Goal: Information Seeking & Learning: Learn about a topic

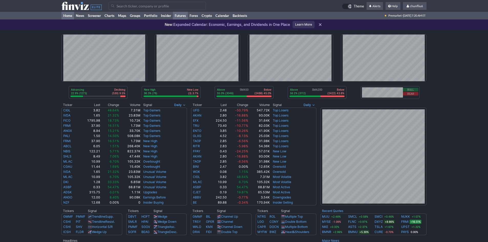
click at [183, 14] on link "Futures" at bounding box center [180, 16] width 15 height 8
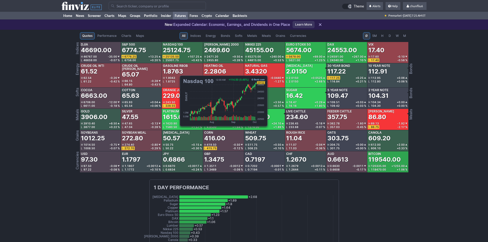
click at [177, 49] on div "25124.75" at bounding box center [177, 50] width 28 height 8
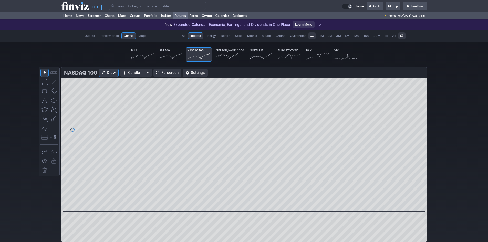
scroll to position [0, 32]
click at [166, 70] on span "Fullscreen" at bounding box center [169, 72] width 17 height 5
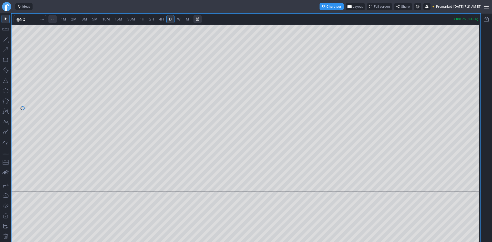
click at [109, 19] on span "10M" at bounding box center [105, 19] width 7 height 4
drag, startPoint x: 477, startPoint y: 52, endPoint x: 470, endPoint y: 89, distance: 37.8
click at [473, 87] on div at bounding box center [475, 107] width 11 height 155
click at [7, 151] on button "button" at bounding box center [6, 152] width 8 height 8
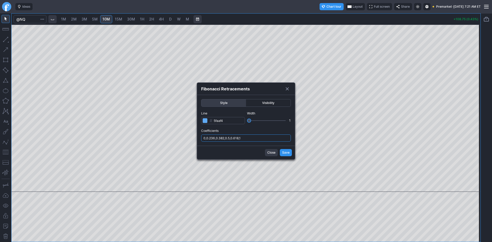
click at [266, 139] on input "0,0.236,0.382,0.5,0.618,1" at bounding box center [246, 138] width 90 height 7
type input "0,0.236,0.382,0.5,0.618,1,.786"
click at [284, 151] on span "Save" at bounding box center [285, 152] width 7 height 5
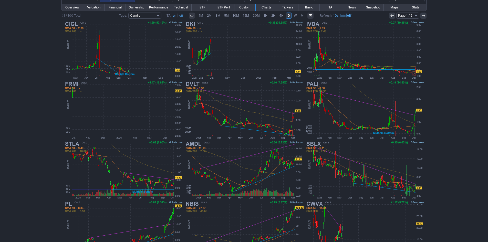
scroll to position [102, 0]
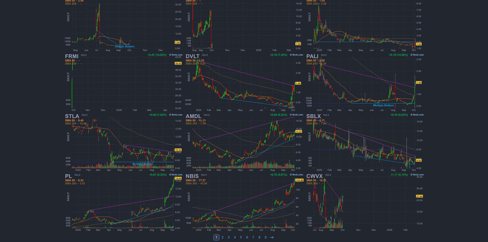
scroll to position [102, 0]
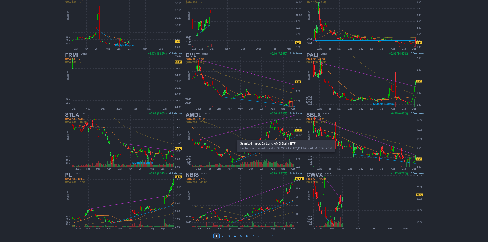
click at [234, 137] on img at bounding box center [244, 141] width 120 height 60
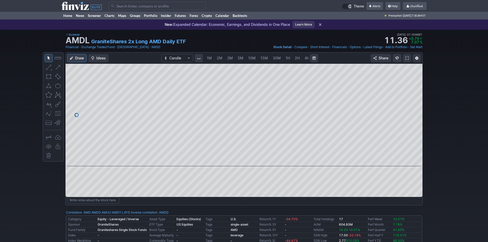
scroll to position [0, 28]
click at [133, 7] on input "Search" at bounding box center [157, 6] width 97 height 8
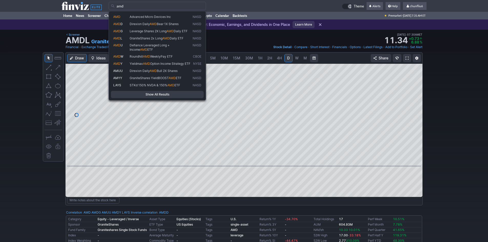
type input "amd"
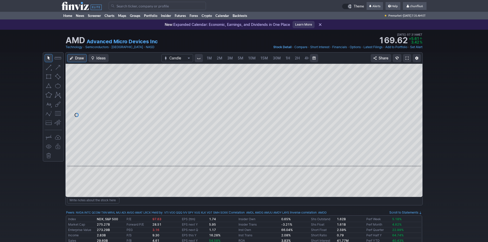
scroll to position [0, 28]
click at [406, 57] on span at bounding box center [407, 58] width 3 height 4
click at [131, 6] on input "Search" at bounding box center [157, 6] width 97 height 8
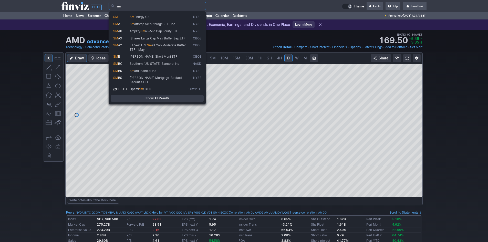
type input "s"
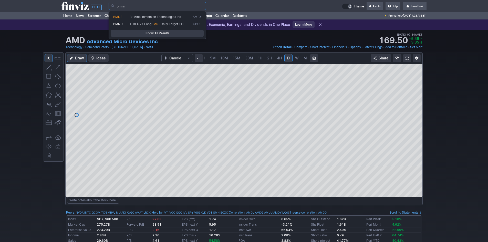
type input "bmnr"
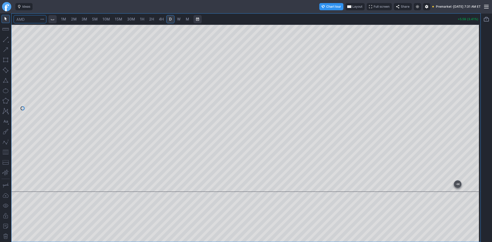
click at [26, 19] on input "Search" at bounding box center [30, 19] width 33 height 8
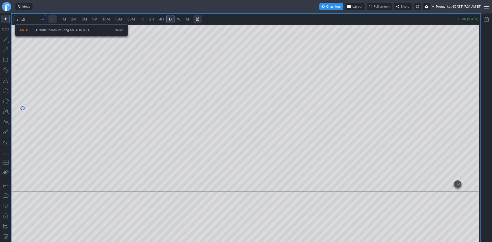
type input "amdl"
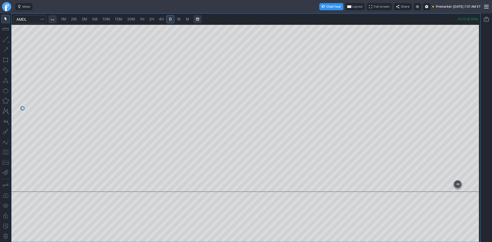
click at [66, 19] on span "1M" at bounding box center [63, 19] width 5 height 4
click at [462, 107] on div at bounding box center [246, 108] width 469 height 167
click at [6, 151] on button "button" at bounding box center [6, 152] width 8 height 8
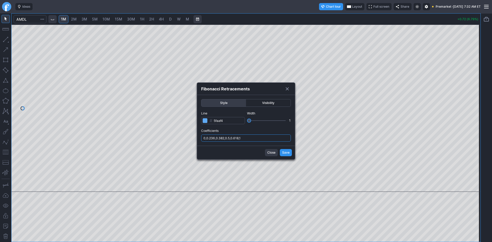
click at [250, 140] on input "0,0.236,0.382,0.5,0.618,1" at bounding box center [246, 138] width 90 height 7
type input "0,0.236,0.382,0.5,0.618,1,.786"
click at [285, 153] on span "Save" at bounding box center [285, 152] width 7 height 5
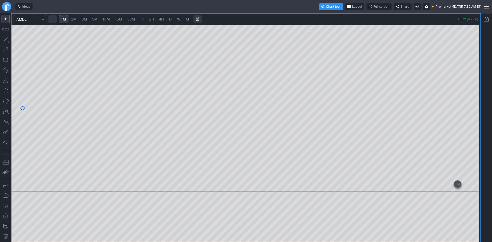
drag, startPoint x: 475, startPoint y: 70, endPoint x: 473, endPoint y: 117, distance: 47.2
click at [473, 117] on div at bounding box center [475, 107] width 11 height 155
click at [352, 7] on span "Layout" at bounding box center [357, 6] width 10 height 5
click at [329, 17] on button "Layout" at bounding box center [330, 16] width 7 height 7
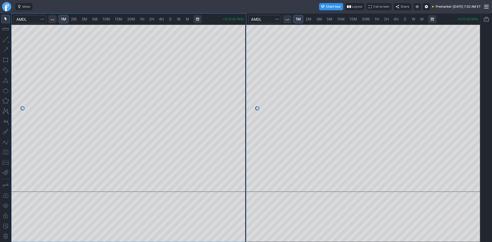
click at [467, 140] on div at bounding box center [363, 108] width 234 height 167
click at [341, 19] on span "10M" at bounding box center [340, 19] width 7 height 4
drag, startPoint x: 475, startPoint y: 72, endPoint x: 470, endPoint y: 135, distance: 62.7
click at [475, 135] on div at bounding box center [475, 107] width 11 height 155
click at [357, 17] on link "15M" at bounding box center [353, 19] width 12 height 8
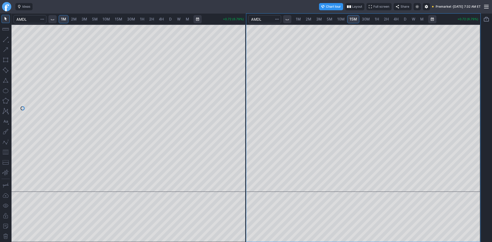
click at [363, 18] on span "30M" at bounding box center [366, 19] width 8 height 4
click at [4, 151] on button "button" at bounding box center [6, 152] width 8 height 8
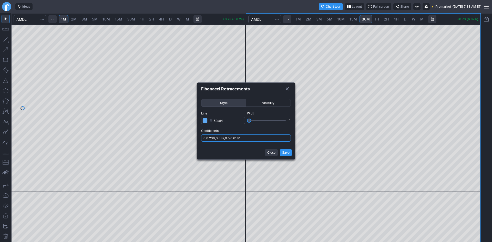
click at [251, 138] on input "0,0.236,0.382,0.5,0.618,1" at bounding box center [246, 138] width 90 height 7
type input "0,0.236,0.382,0.5,0.618,1,.786"
click at [287, 153] on span "Save" at bounding box center [285, 152] width 7 height 5
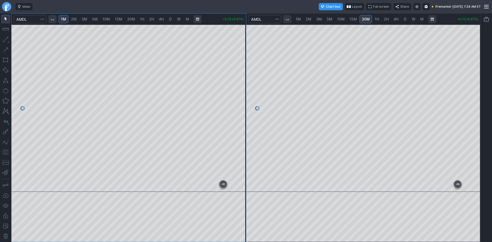
click at [233, 127] on div at bounding box center [129, 108] width 234 height 167
drag, startPoint x: 239, startPoint y: 100, endPoint x: 239, endPoint y: 84, distance: 15.6
click at [239, 84] on div at bounding box center [240, 107] width 11 height 155
drag, startPoint x: 475, startPoint y: 77, endPoint x: 472, endPoint y: 86, distance: 9.7
click at [475, 85] on div at bounding box center [475, 107] width 11 height 155
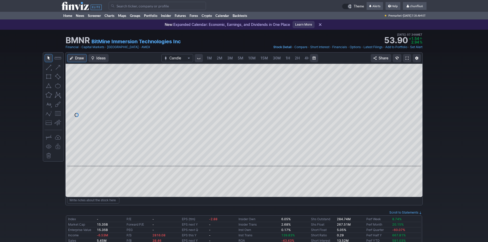
scroll to position [0, 28]
click at [411, 90] on div at bounding box center [244, 115] width 357 height 102
drag, startPoint x: 414, startPoint y: 132, endPoint x: 415, endPoint y: 95, distance: 36.4
click at [415, 95] on div at bounding box center [417, 114] width 11 height 90
drag, startPoint x: 416, startPoint y: 133, endPoint x: 418, endPoint y: 115, distance: 18.0
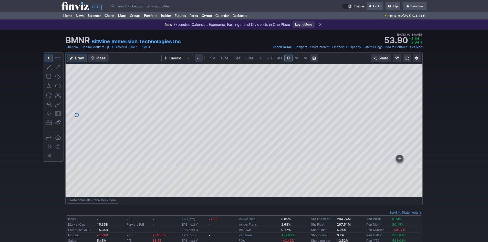
click at [418, 115] on div at bounding box center [417, 114] width 11 height 90
click at [409, 58] on link at bounding box center [407, 58] width 8 height 8
click at [142, 7] on input "Search" at bounding box center [157, 6] width 97 height 8
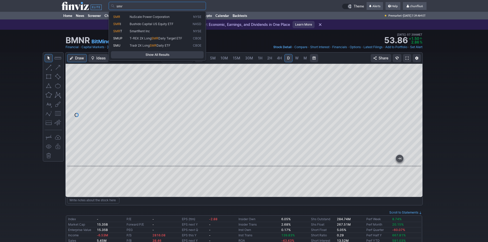
type input "smr"
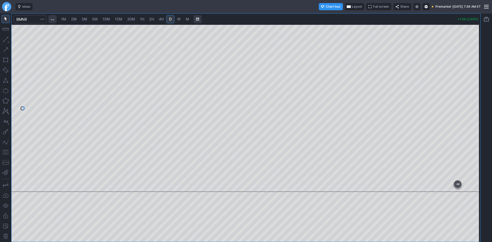
click at [65, 19] on span "1M" at bounding box center [63, 19] width 5 height 4
click at [76, 20] on span "2M" at bounding box center [74, 19] width 6 height 4
click at [5, 153] on button "button" at bounding box center [6, 152] width 8 height 8
drag, startPoint x: 473, startPoint y: 72, endPoint x: 471, endPoint y: 92, distance: 19.8
click at [472, 91] on div at bounding box center [475, 107] width 11 height 155
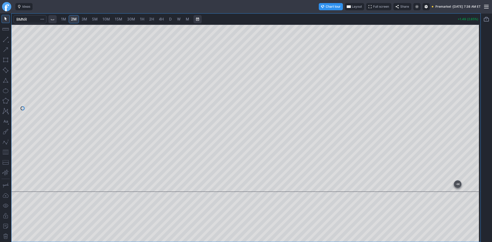
drag, startPoint x: 473, startPoint y: 64, endPoint x: 471, endPoint y: 86, distance: 22.3
click at [471, 86] on div at bounding box center [475, 107] width 11 height 155
click at [223, 24] on div "1M 2M 3M 5M 10M 15M 30M 1H 2H 4H D W M +1.50 (2.86%)" at bounding box center [246, 128] width 469 height 228
drag, startPoint x: 474, startPoint y: 80, endPoint x: 476, endPoint y: 118, distance: 38.0
click at [476, 118] on div at bounding box center [475, 107] width 11 height 155
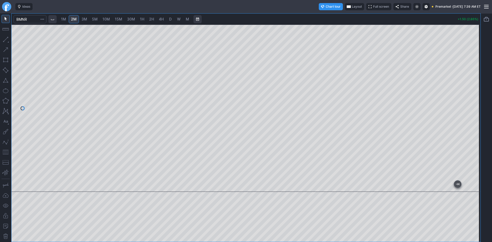
drag, startPoint x: 473, startPoint y: 93, endPoint x: 473, endPoint y: 84, distance: 9.0
click at [473, 84] on div at bounding box center [475, 107] width 11 height 155
click at [352, 6] on span "Layout" at bounding box center [357, 6] width 10 height 5
click at [330, 17] on button "Layout" at bounding box center [330, 16] width 7 height 7
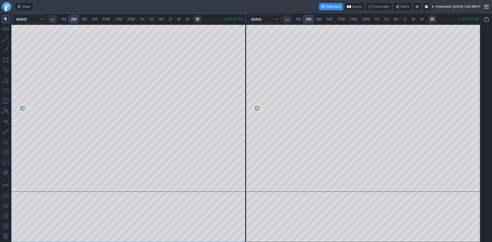
click at [342, 20] on span "10M" at bounding box center [340, 19] width 7 height 4
click at [458, 77] on div at bounding box center [363, 108] width 234 height 167
drag, startPoint x: 473, startPoint y: 113, endPoint x: 473, endPoint y: 119, distance: 6.2
click at [473, 119] on div at bounding box center [475, 107] width 11 height 155
click at [6, 151] on button "button" at bounding box center [6, 152] width 8 height 8
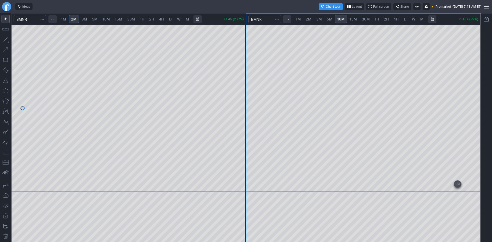
drag, startPoint x: 474, startPoint y: 101, endPoint x: 474, endPoint y: 66, distance: 34.8
click at [474, 66] on div at bounding box center [475, 107] width 11 height 155
drag, startPoint x: 474, startPoint y: 104, endPoint x: 475, endPoint y: 97, distance: 7.8
click at [475, 97] on div at bounding box center [475, 107] width 11 height 155
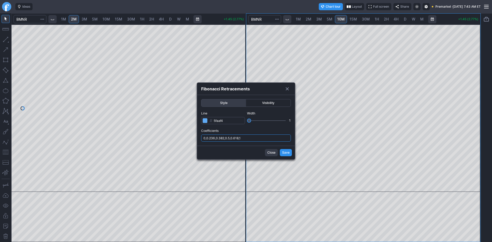
drag, startPoint x: 268, startPoint y: 136, endPoint x: 267, endPoint y: 139, distance: 2.7
click at [268, 136] on input "0,0.236,0.382,0.5,0.618,1" at bounding box center [246, 138] width 90 height 7
type input "0,0.236,0.382,0.5,0.618,1,.786"
click at [283, 153] on span "Save" at bounding box center [285, 152] width 7 height 5
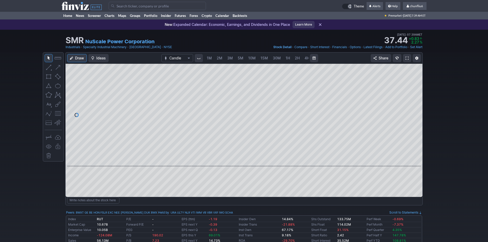
scroll to position [0, 28]
click at [407, 57] on span at bounding box center [407, 58] width 3 height 4
click at [137, 6] on input "Search" at bounding box center [157, 6] width 97 height 8
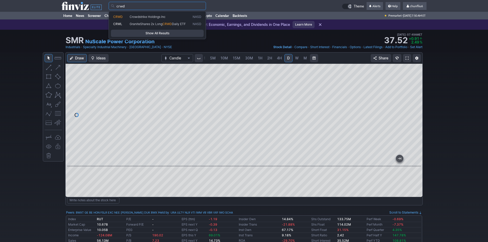
type input "crwd"
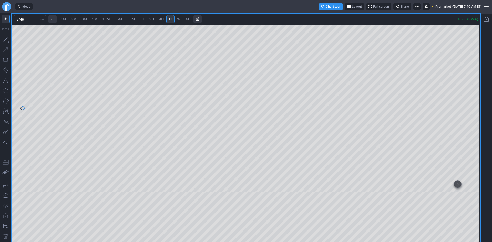
click at [474, 90] on div at bounding box center [475, 107] width 11 height 155
click at [64, 18] on span "1M" at bounding box center [63, 19] width 5 height 4
click at [467, 151] on div at bounding box center [246, 108] width 469 height 167
drag, startPoint x: 4, startPoint y: 153, endPoint x: 8, endPoint y: 150, distance: 4.6
click at [6, 151] on button "button" at bounding box center [6, 152] width 8 height 8
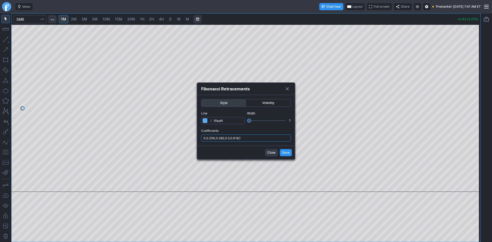
drag, startPoint x: 261, startPoint y: 139, endPoint x: 260, endPoint y: 147, distance: 8.1
click at [260, 147] on form "Style Visibility Line # 5faaf4 Width 1 Coefficients 0,0.236,0.382,0.5,0.618,1 C…" at bounding box center [246, 127] width 98 height 64
type input "0,0.236,0.382,0.5,0.618,1,.786"
click at [285, 153] on span "Save" at bounding box center [285, 152] width 7 height 5
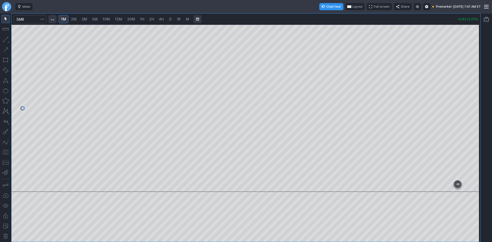
click at [352, 6] on span "Layout" at bounding box center [357, 6] width 10 height 5
click at [331, 17] on button "Layout" at bounding box center [331, 16] width 7 height 7
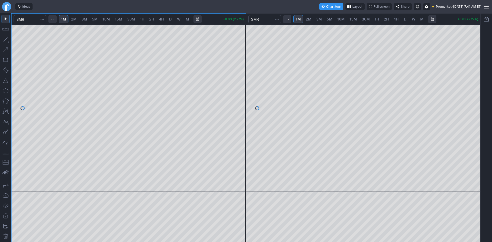
click at [342, 21] on span "10M" at bounding box center [340, 19] width 7 height 4
click at [75, 18] on span "2M" at bounding box center [74, 19] width 6 height 4
click at [235, 89] on div at bounding box center [129, 108] width 234 height 167
drag, startPoint x: 5, startPoint y: 152, endPoint x: 8, endPoint y: 149, distance: 3.8
click at [6, 151] on button "button" at bounding box center [6, 152] width 8 height 8
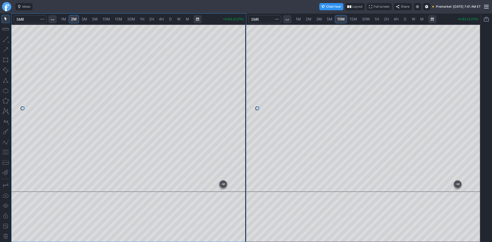
drag, startPoint x: 475, startPoint y: 115, endPoint x: 475, endPoint y: 121, distance: 6.9
click at [475, 121] on div at bounding box center [475, 107] width 11 height 155
click at [6, 152] on button "button" at bounding box center [6, 152] width 8 height 8
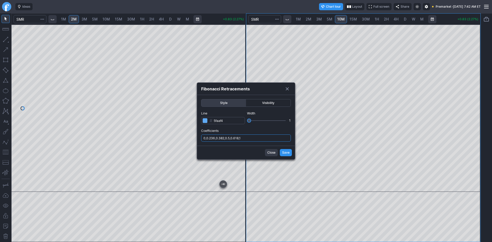
click at [254, 138] on input "0,0.236,0.382,0.5,0.618,1" at bounding box center [246, 138] width 90 height 7
type input "0,0.236,0.382,0.5,0.618,1,.786"
click at [289, 152] on span "Save" at bounding box center [285, 152] width 7 height 5
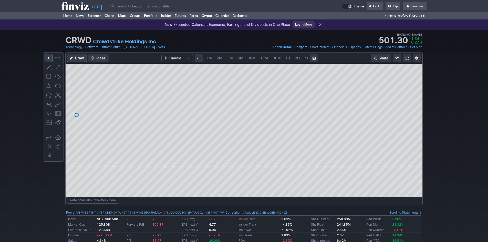
scroll to position [0, 28]
click at [129, 5] on input "Search" at bounding box center [157, 6] width 97 height 8
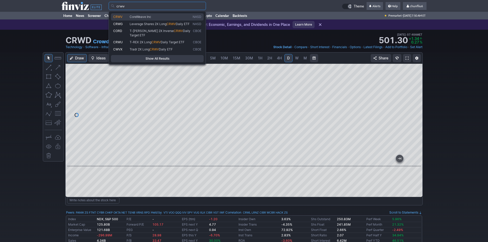
click at [120, 18] on span "CRWV" at bounding box center [117, 17] width 9 height 4
type input "CRWV"
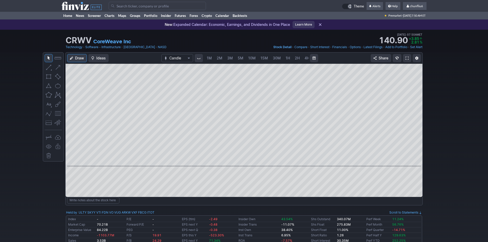
scroll to position [0, 28]
click at [408, 59] on span at bounding box center [407, 58] width 3 height 4
click at [122, 6] on input "Search" at bounding box center [157, 6] width 97 height 8
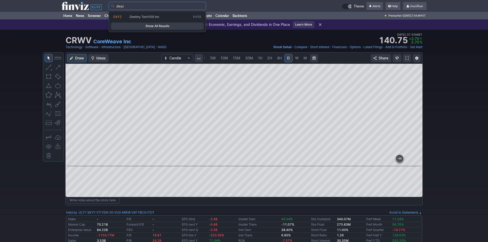
type input "dxyz"
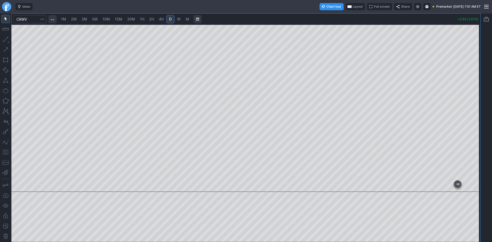
click at [73, 19] on span "2M" at bounding box center [74, 19] width 6 height 4
click at [467, 115] on div at bounding box center [246, 108] width 469 height 167
click at [353, 7] on span "Layout" at bounding box center [358, 6] width 10 height 5
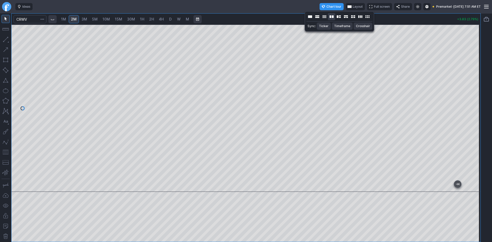
click at [332, 16] on button "Layout" at bounding box center [331, 16] width 7 height 7
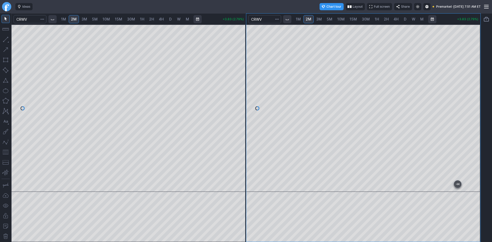
click at [330, 17] on link "5M" at bounding box center [329, 19] width 10 height 8
click at [340, 19] on span "10M" at bounding box center [340, 19] width 7 height 4
click at [449, 75] on div at bounding box center [363, 108] width 234 height 167
drag, startPoint x: 477, startPoint y: 68, endPoint x: 475, endPoint y: 83, distance: 15.2
click at [476, 79] on div at bounding box center [475, 107] width 11 height 155
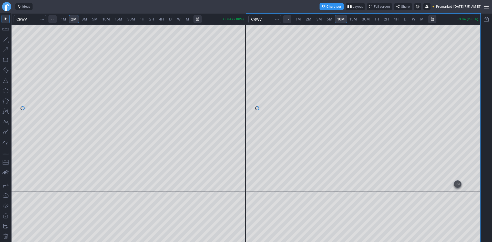
click at [404, 20] on span "D" at bounding box center [405, 19] width 3 height 4
click at [341, 20] on span "10M" at bounding box center [340, 19] width 7 height 4
drag, startPoint x: 477, startPoint y: 53, endPoint x: 477, endPoint y: 60, distance: 6.9
click at [477, 59] on div at bounding box center [475, 107] width 11 height 155
click at [5, 152] on button "button" at bounding box center [6, 152] width 8 height 8
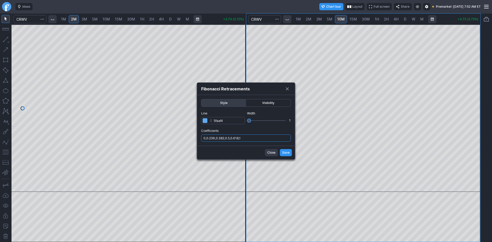
click at [258, 137] on input "0,0.236,0.382,0.5,0.618,1" at bounding box center [246, 138] width 90 height 7
type input "0,0.236,0.382,0.5,0.618,1,.786"
click at [282, 151] on span "Save" at bounding box center [285, 152] width 7 height 5
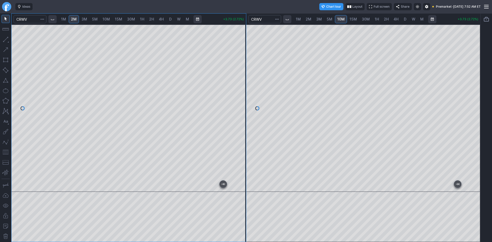
click at [6, 151] on button "button" at bounding box center [6, 152] width 8 height 8
drag, startPoint x: 237, startPoint y: 129, endPoint x: 236, endPoint y: 150, distance: 20.8
click at [236, 150] on div at bounding box center [240, 107] width 11 height 155
drag, startPoint x: 238, startPoint y: 119, endPoint x: 240, endPoint y: 110, distance: 9.1
click at [240, 110] on div at bounding box center [240, 107] width 11 height 155
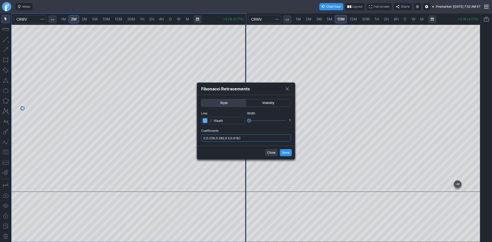
click at [251, 139] on input "0,0.236,0.382,0.5,0.618,1" at bounding box center [246, 138] width 90 height 7
type input "0,0.236,0.382,0.5,0.618,1,.786"
click at [286, 151] on span "Save" at bounding box center [285, 152] width 7 height 5
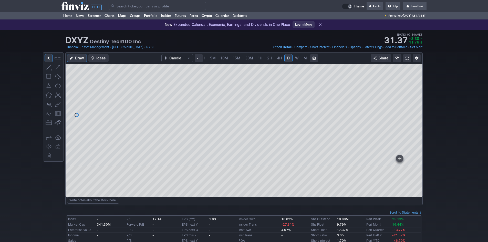
click at [408, 57] on span at bounding box center [407, 58] width 3 height 4
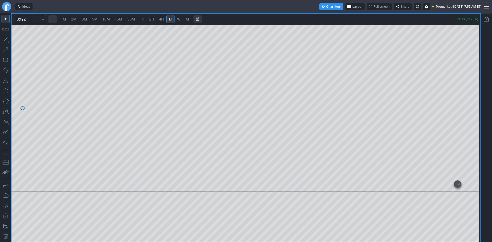
click at [72, 19] on link "2M" at bounding box center [74, 19] width 10 height 8
drag, startPoint x: 473, startPoint y: 66, endPoint x: 471, endPoint y: 101, distance: 36.0
click at [471, 101] on div at bounding box center [475, 107] width 11 height 155
drag, startPoint x: 477, startPoint y: 87, endPoint x: 476, endPoint y: 100, distance: 12.3
click at [476, 100] on div at bounding box center [475, 107] width 11 height 155
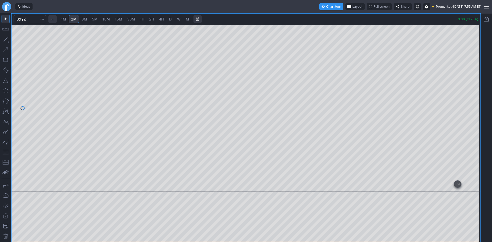
click at [4, 152] on button "button" at bounding box center [6, 152] width 8 height 8
drag, startPoint x: 473, startPoint y: 101, endPoint x: 473, endPoint y: 109, distance: 7.7
click at [473, 109] on div at bounding box center [475, 107] width 11 height 155
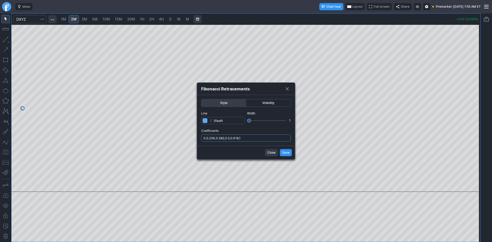
click at [265, 139] on input "0,0.236,0.382,0.5,0.618,1" at bounding box center [246, 138] width 90 height 7
type input "0,0.236,0.382,0.5,0.618,1,.786"
click at [289, 153] on span "Save" at bounding box center [285, 152] width 7 height 5
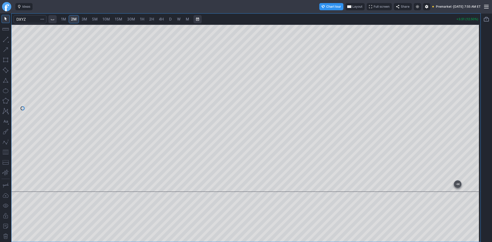
click at [473, 87] on div at bounding box center [475, 107] width 11 height 155
click at [352, 4] on span "Layout" at bounding box center [357, 6] width 10 height 5
click at [330, 17] on button "Layout" at bounding box center [331, 16] width 7 height 7
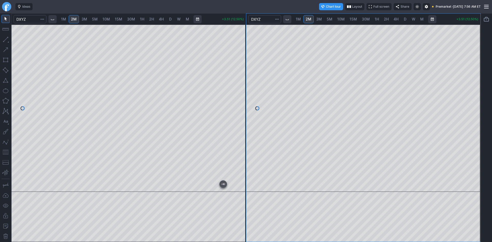
click at [330, 19] on span "5M" at bounding box center [330, 19] width 6 height 4
drag, startPoint x: 474, startPoint y: 62, endPoint x: 470, endPoint y: 100, distance: 38.7
click at [470, 100] on div at bounding box center [475, 107] width 11 height 155
click at [344, 19] on span "10M" at bounding box center [340, 19] width 7 height 4
drag, startPoint x: 481, startPoint y: 61, endPoint x: 473, endPoint y: 112, distance: 51.3
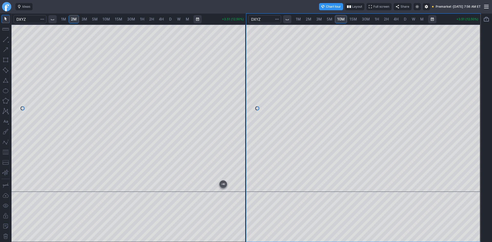
click at [473, 112] on div "1M 2M 3M 5M 10M 15M 30M 1H 2H 4H D W M +3.51 (12.50%) 1M 2M 3M 5M 10M 15M 30M 1…" at bounding box center [246, 127] width 492 height 229
drag, startPoint x: 476, startPoint y: 85, endPoint x: 475, endPoint y: 143, distance: 58.4
click at [475, 143] on div at bounding box center [475, 107] width 11 height 155
click at [364, 18] on span "30M" at bounding box center [366, 19] width 8 height 4
drag, startPoint x: 476, startPoint y: 66, endPoint x: 479, endPoint y: 126, distance: 60.1
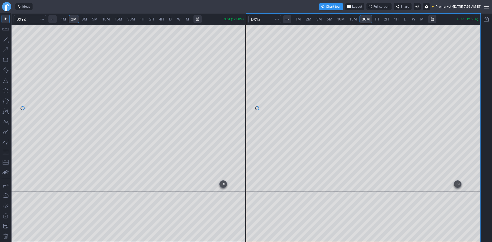
click at [479, 126] on div at bounding box center [475, 107] width 11 height 155
click at [377, 19] on span "1H" at bounding box center [377, 19] width 4 height 4
drag, startPoint x: 475, startPoint y: 140, endPoint x: 471, endPoint y: 150, distance: 10.6
click at [473, 149] on div at bounding box center [475, 107] width 11 height 155
click at [6, 153] on button "button" at bounding box center [6, 152] width 8 height 8
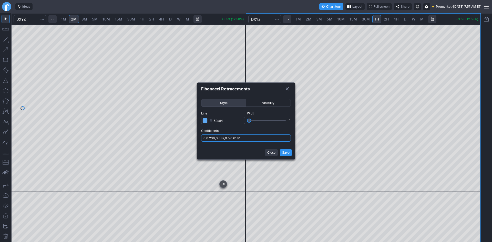
click at [252, 138] on input "0,0.236,0.382,0.5,0.618,1" at bounding box center [246, 138] width 90 height 7
type input "0,0.236,0.382,0.5,0.618,1,.786"
click at [287, 153] on span "Save" at bounding box center [285, 152] width 7 height 5
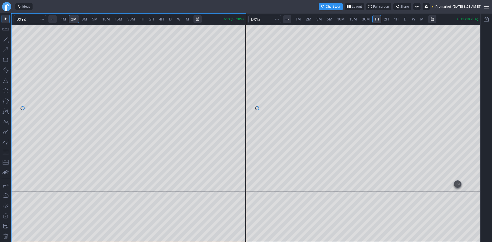
click at [5, 150] on button "button" at bounding box center [6, 152] width 8 height 8
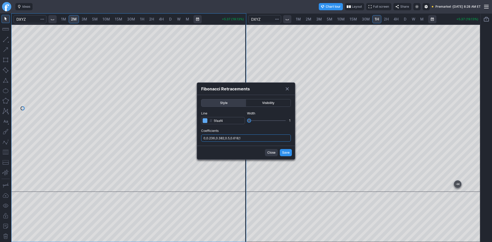
click at [252, 138] on input "0,0.236,0.382,0.5,0.618,1" at bounding box center [246, 138] width 90 height 7
type input "0,0.236,0.382,0.5,0.618,1,.786"
click at [281, 153] on button "Save" at bounding box center [286, 152] width 12 height 7
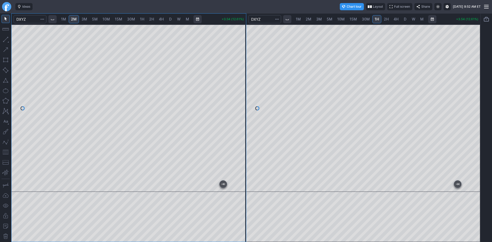
drag, startPoint x: 246, startPoint y: 62, endPoint x: 245, endPoint y: 68, distance: 5.9
click at [245, 68] on div at bounding box center [240, 107] width 11 height 155
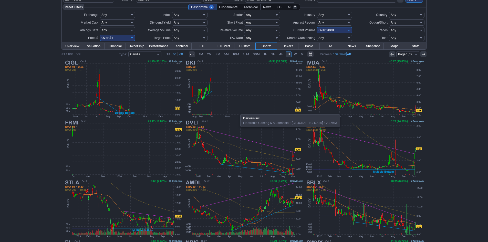
scroll to position [26, 0]
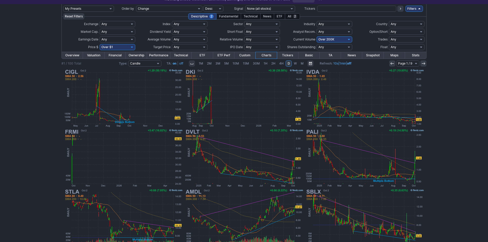
click at [125, 46] on select "Any Under $1 Under $2 Under $3 Under $4 Under $5 Under $7 Under $10 Under $15 U…" at bounding box center [118, 47] width 36 height 6
select select "o10"
click at [100, 44] on select "Any Under $1 Under $2 Under $3 Under $4 Under $5 Under $7 Under $10 Under $15 U…" at bounding box center [118, 47] width 36 height 6
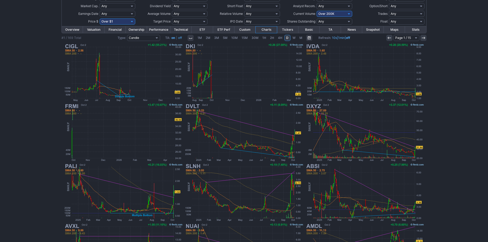
scroll to position [77, 0]
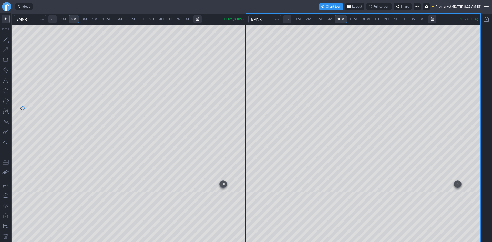
click at [354, 19] on span "15M" at bounding box center [352, 19] width 7 height 4
click at [4, 153] on button "button" at bounding box center [6, 152] width 8 height 8
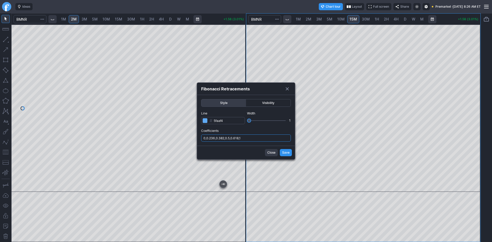
click at [265, 139] on input "0,0.236,0.382,0.5,0.618,1" at bounding box center [246, 138] width 90 height 7
type input "0,0.236,0.382,0.5,0.618,1,.786"
click at [288, 150] on span "Save" at bounding box center [285, 152] width 7 height 5
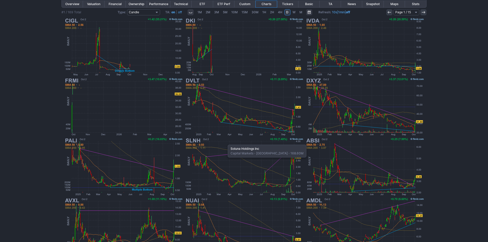
scroll to position [77, 0]
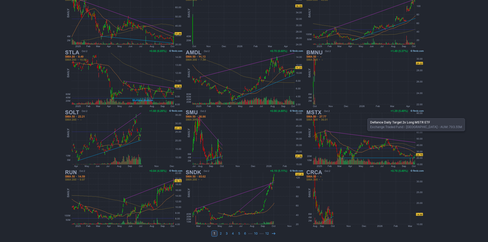
scroll to position [105, 0]
click at [274, 233] on use at bounding box center [273, 233] width 3 height 2
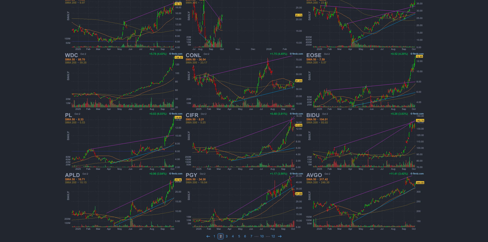
scroll to position [105, 0]
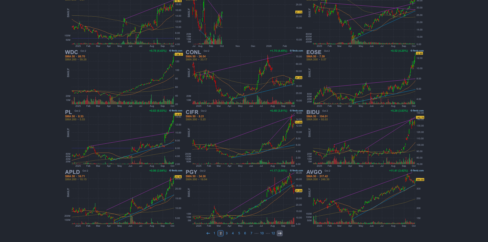
click at [281, 233] on icon at bounding box center [280, 233] width 4 height 4
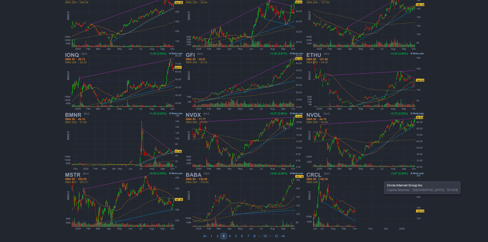
scroll to position [105, 0]
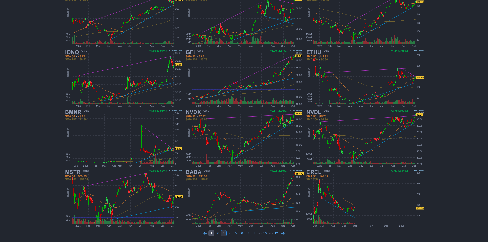
click at [211, 232] on link "1" at bounding box center [211, 233] width 6 height 6
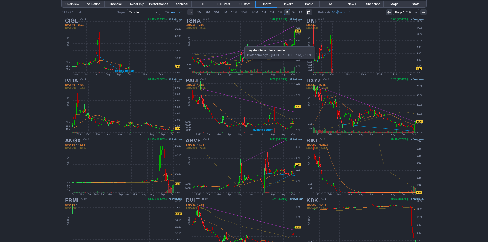
click at [242, 44] on img at bounding box center [244, 47] width 120 height 60
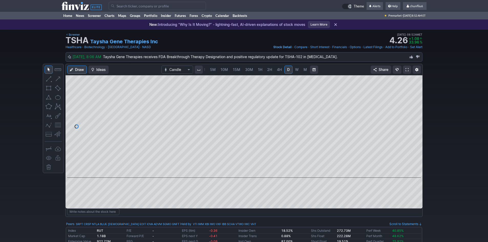
click at [407, 68] on span at bounding box center [407, 70] width 3 height 4
click at [124, 8] on input "Search" at bounding box center [157, 6] width 97 height 8
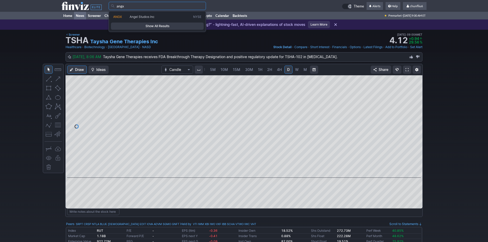
type input "angx"
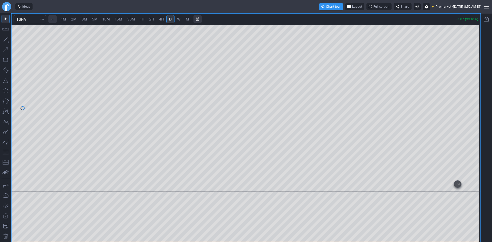
click at [465, 96] on div at bounding box center [246, 108] width 469 height 167
click at [3, 151] on button "button" at bounding box center [6, 152] width 8 height 8
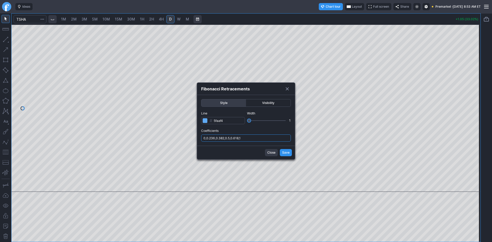
click at [252, 139] on input "0,0.236,0.382,0.5,0.618,1" at bounding box center [246, 138] width 90 height 7
type input "0,0.236,0.382,0.5,0.618,1,.786"
click at [286, 152] on span "Save" at bounding box center [285, 152] width 7 height 5
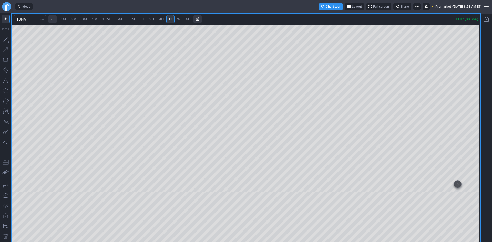
drag, startPoint x: 475, startPoint y: 61, endPoint x: 478, endPoint y: 74, distance: 12.9
click at [478, 74] on div at bounding box center [475, 107] width 11 height 155
click at [180, 18] on span "W" at bounding box center [179, 19] width 4 height 4
click at [352, 5] on span "Layout" at bounding box center [357, 6] width 10 height 5
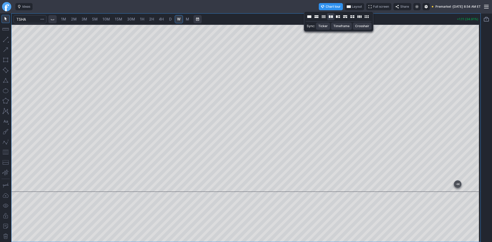
click at [331, 15] on button "Layout" at bounding box center [330, 16] width 7 height 7
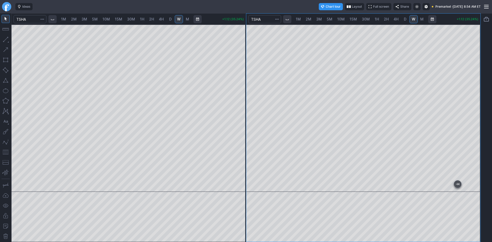
drag, startPoint x: 475, startPoint y: 138, endPoint x: 476, endPoint y: 77, distance: 61.0
click at [476, 77] on div at bounding box center [475, 107] width 11 height 155
drag, startPoint x: 7, startPoint y: 151, endPoint x: 12, endPoint y: 149, distance: 5.2
click at [7, 151] on button "button" at bounding box center [6, 152] width 8 height 8
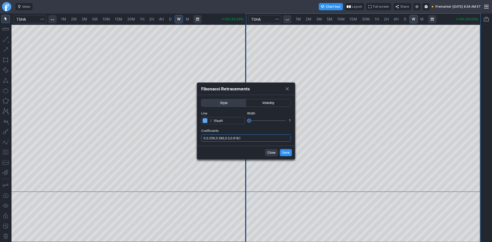
click at [256, 138] on input "0,0.236,0.382,0.5,0.618,1" at bounding box center [246, 138] width 90 height 7
type input "0,0.236,0.382,0.5,0.618,1,.786"
click at [288, 151] on span "Save" at bounding box center [285, 152] width 7 height 5
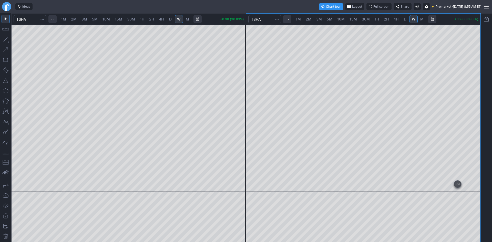
click at [467, 65] on div at bounding box center [363, 108] width 234 height 167
click at [76, 19] on span "2M" at bounding box center [74, 19] width 6 height 4
click at [64, 19] on span "1M" at bounding box center [63, 19] width 5 height 4
drag, startPoint x: 239, startPoint y: 47, endPoint x: 241, endPoint y: 102, distance: 55.4
click at [241, 102] on div at bounding box center [240, 107] width 11 height 155
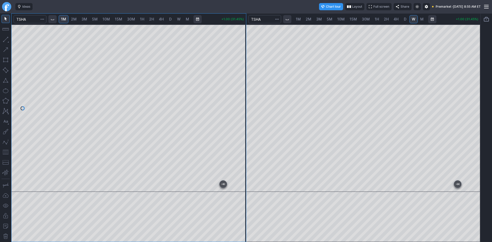
click at [6, 152] on button "button" at bounding box center [6, 152] width 8 height 8
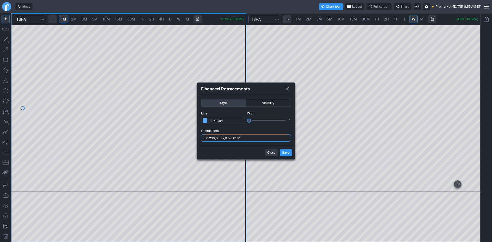
click at [248, 140] on input "0,0.236,0.382,0.5,0.618,1" at bounding box center [246, 138] width 90 height 7
type input "0,0.236,0.382,0.5,0.618,1,.786"
click at [284, 155] on span "Save" at bounding box center [285, 152] width 7 height 5
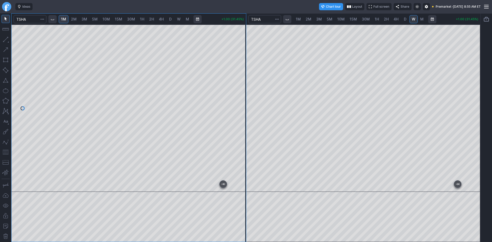
drag, startPoint x: 242, startPoint y: 82, endPoint x: 242, endPoint y: 76, distance: 6.1
click at [242, 76] on div at bounding box center [240, 107] width 11 height 155
click at [210, 184] on div at bounding box center [129, 108] width 234 height 167
drag, startPoint x: 139, startPoint y: 186, endPoint x: 237, endPoint y: 68, distance: 153.9
click at [237, 68] on div at bounding box center [129, 108] width 234 height 167
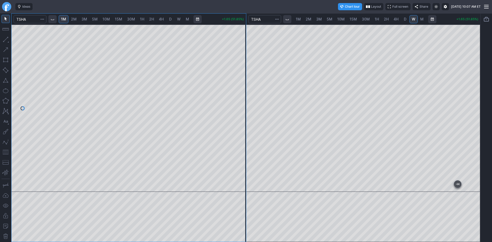
click at [238, 43] on div at bounding box center [240, 107] width 11 height 155
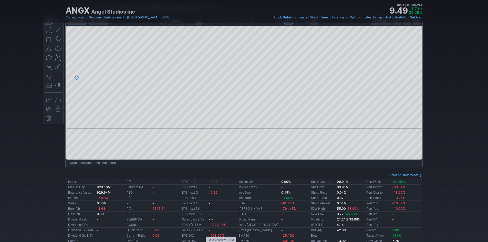
scroll to position [26, 0]
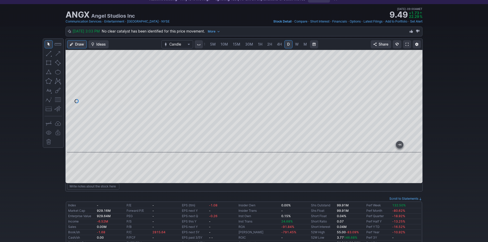
click at [407, 44] on span at bounding box center [407, 44] width 3 height 4
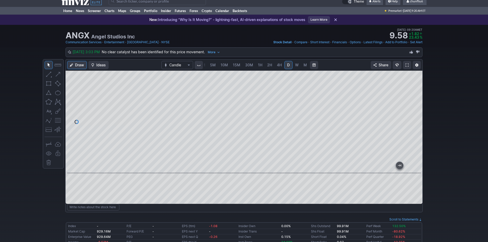
scroll to position [0, 0]
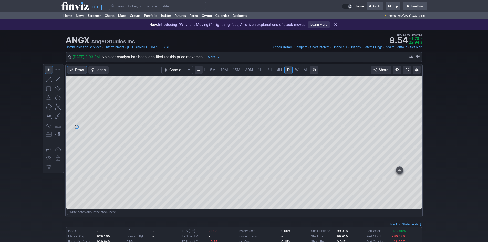
click at [123, 5] on input "Search" at bounding box center [157, 6] width 97 height 8
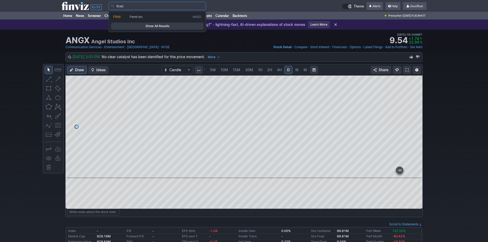
type input "frmi"
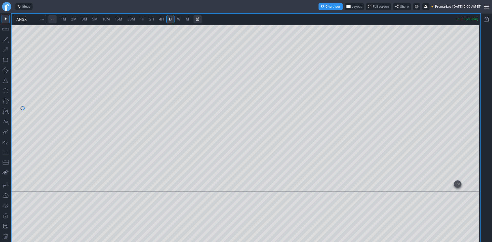
click at [352, 7] on span "Layout" at bounding box center [357, 6] width 10 height 5
click at [331, 17] on button "Layout" at bounding box center [330, 16] width 7 height 7
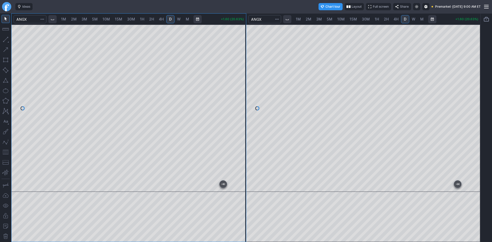
click at [66, 19] on span "1M" at bounding box center [63, 19] width 5 height 4
drag, startPoint x: 240, startPoint y: 52, endPoint x: 236, endPoint y: 98, distance: 46.1
click at [236, 98] on div at bounding box center [240, 107] width 11 height 155
drag, startPoint x: 6, startPoint y: 152, endPoint x: 9, endPoint y: 150, distance: 3.8
click at [8, 151] on button "button" at bounding box center [6, 152] width 8 height 8
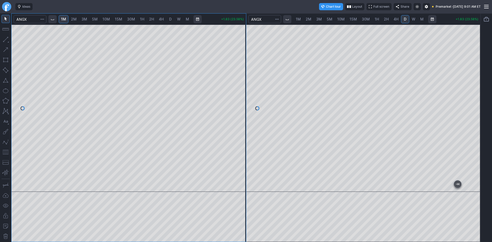
click at [223, 24] on div "1M 2M 3M 5M 10M 15M 30M 1H 2H 4H D W M +1.83 (23.58%)" at bounding box center [129, 128] width 234 height 228
drag, startPoint x: 240, startPoint y: 70, endPoint x: 236, endPoint y: 96, distance: 26.3
click at [239, 96] on div at bounding box center [240, 107] width 11 height 155
drag, startPoint x: 238, startPoint y: 90, endPoint x: 241, endPoint y: 77, distance: 12.9
click at [241, 77] on div at bounding box center [240, 107] width 11 height 155
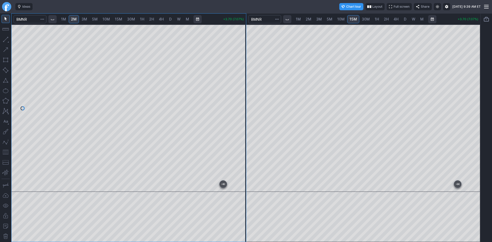
drag, startPoint x: 243, startPoint y: 55, endPoint x: 236, endPoint y: 96, distance: 41.4
click at [236, 96] on div at bounding box center [240, 107] width 11 height 155
drag, startPoint x: 239, startPoint y: 101, endPoint x: 236, endPoint y: 79, distance: 22.5
click at [242, 73] on div at bounding box center [240, 107] width 11 height 155
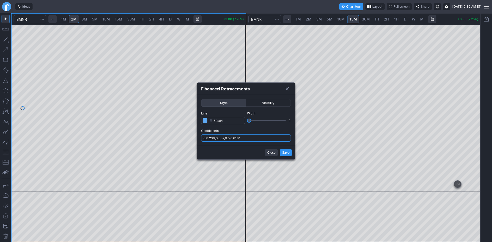
click at [262, 139] on input "0,0.236,0.382,0.5,0.618,1" at bounding box center [246, 138] width 90 height 7
type input "0,0.236,0.382,0.5,0.618,1,.786"
click at [284, 153] on span "Save" at bounding box center [285, 152] width 7 height 5
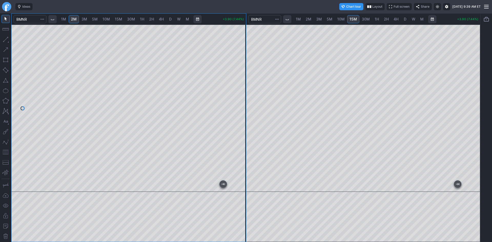
drag, startPoint x: 242, startPoint y: 67, endPoint x: 243, endPoint y: 90, distance: 23.6
click at [243, 90] on div at bounding box center [240, 107] width 11 height 155
drag, startPoint x: 476, startPoint y: 76, endPoint x: 470, endPoint y: 84, distance: 9.3
click at [475, 85] on div at bounding box center [475, 107] width 11 height 155
drag, startPoint x: 471, startPoint y: 108, endPoint x: 479, endPoint y: 84, distance: 25.6
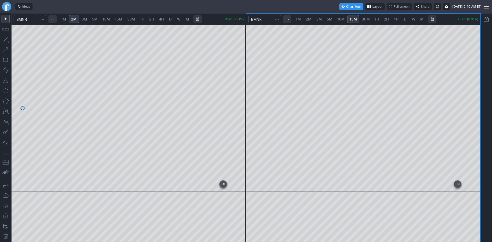
click at [479, 84] on div at bounding box center [475, 107] width 11 height 155
drag, startPoint x: 477, startPoint y: 136, endPoint x: 477, endPoint y: 122, distance: 13.1
click at [477, 122] on div at bounding box center [475, 107] width 11 height 155
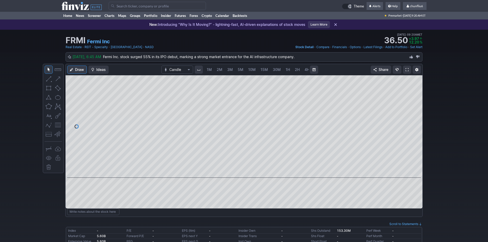
scroll to position [0, 28]
click at [406, 68] on span at bounding box center [407, 70] width 3 height 4
click at [121, 7] on input "Search" at bounding box center [157, 6] width 97 height 8
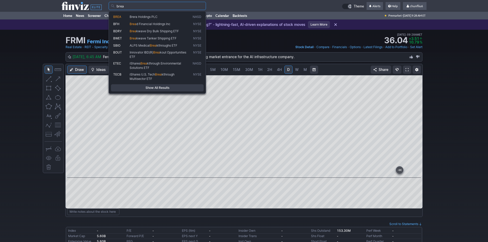
type input "brea"
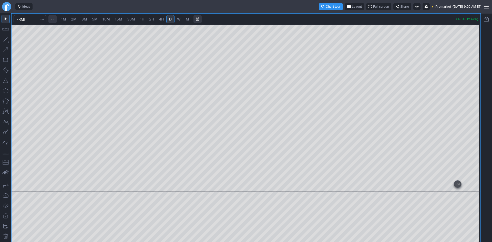
click at [66, 20] on span "1M" at bounding box center [63, 19] width 5 height 4
click at [469, 133] on div at bounding box center [246, 108] width 469 height 167
click at [5, 153] on button "button" at bounding box center [6, 152] width 8 height 8
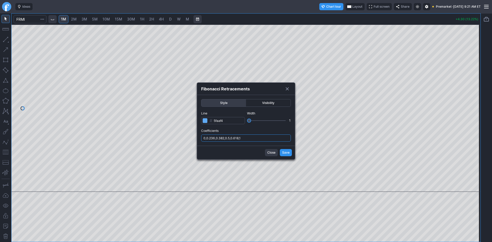
click at [260, 138] on input "0,0.236,0.382,0.5,0.618,1" at bounding box center [246, 138] width 90 height 7
type input "0,0.236,0.382,0.5,0.618,1,.786"
click at [284, 152] on span "Save" at bounding box center [285, 152] width 7 height 5
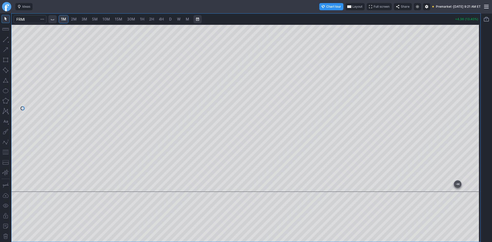
drag, startPoint x: 473, startPoint y: 78, endPoint x: 472, endPoint y: 91, distance: 13.6
click at [472, 91] on div at bounding box center [475, 107] width 11 height 155
click at [375, 21] on div "1M 2M 3M 5M 10M 15M 30M 1H 2H 4H D W M +4.32 (13.28%)" at bounding box center [246, 128] width 469 height 228
drag, startPoint x: 472, startPoint y: 68, endPoint x: 470, endPoint y: 93, distance: 25.0
click at [470, 93] on div at bounding box center [475, 107] width 11 height 155
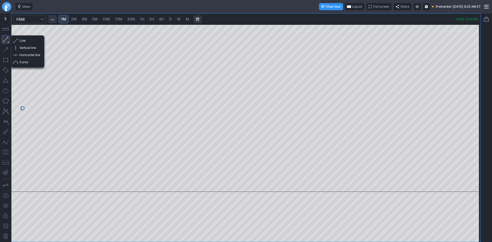
click at [5, 38] on button "button" at bounding box center [6, 39] width 8 height 8
drag, startPoint x: 13, startPoint y: 54, endPoint x: 18, endPoint y: 56, distance: 5.0
click at [14, 54] on button "Horizontal line" at bounding box center [28, 55] width 30 height 7
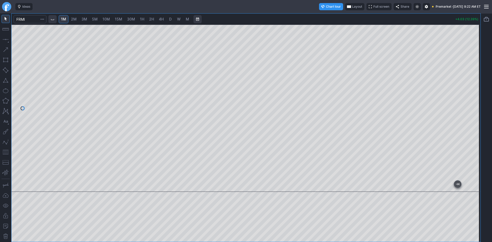
drag, startPoint x: 473, startPoint y: 97, endPoint x: 473, endPoint y: 88, distance: 8.7
click at [473, 88] on div at bounding box center [475, 107] width 11 height 155
drag, startPoint x: 477, startPoint y: 78, endPoint x: 476, endPoint y: 91, distance: 12.6
click at [476, 91] on div at bounding box center [475, 107] width 11 height 155
drag, startPoint x: 475, startPoint y: 93, endPoint x: 475, endPoint y: 102, distance: 9.5
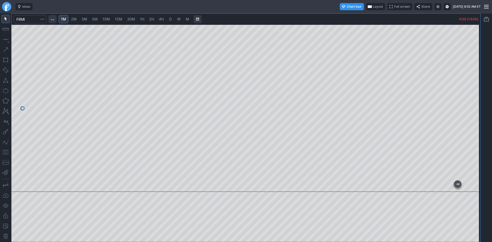
click at [475, 102] on div at bounding box center [475, 107] width 11 height 155
drag, startPoint x: 475, startPoint y: 135, endPoint x: 473, endPoint y: 141, distance: 6.6
click at [473, 141] on div at bounding box center [475, 107] width 11 height 155
drag, startPoint x: 477, startPoint y: 127, endPoint x: 479, endPoint y: 102, distance: 24.9
click at [479, 102] on div at bounding box center [475, 107] width 11 height 155
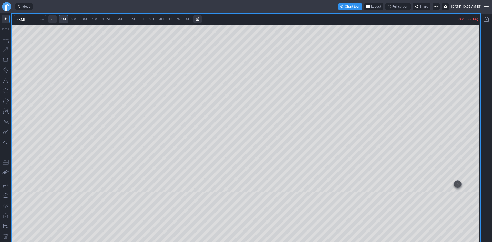
click at [460, 124] on div at bounding box center [246, 108] width 469 height 167
drag, startPoint x: 286, startPoint y: 187, endPoint x: 468, endPoint y: 187, distance: 181.4
click at [468, 187] on div at bounding box center [244, 187] width 449 height 5
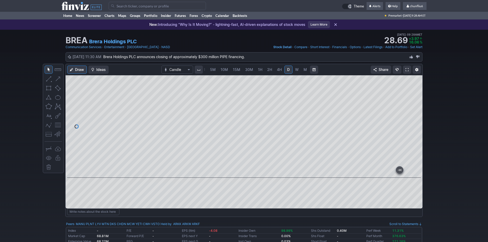
click at [405, 68] on link at bounding box center [407, 70] width 8 height 8
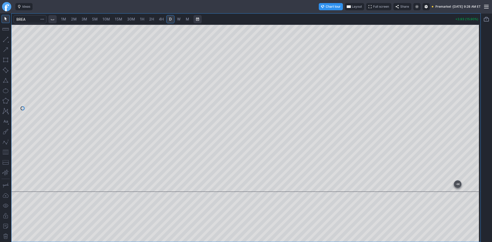
click at [66, 19] on span "1M" at bounding box center [63, 19] width 5 height 4
drag, startPoint x: 477, startPoint y: 59, endPoint x: 475, endPoint y: 92, distance: 32.3
click at [475, 92] on div at bounding box center [475, 107] width 11 height 155
click at [352, 6] on span "Layout" at bounding box center [357, 6] width 10 height 5
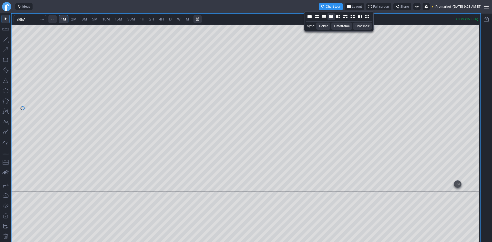
click at [331, 17] on button "Layout" at bounding box center [330, 16] width 7 height 7
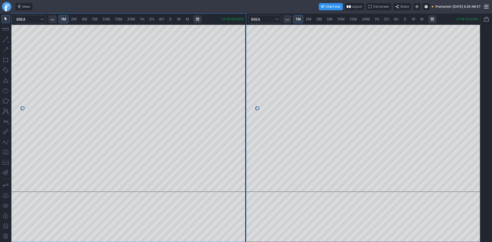
click at [342, 19] on span "10M" at bounding box center [340, 19] width 7 height 4
click at [6, 152] on button "button" at bounding box center [6, 152] width 8 height 8
drag, startPoint x: 241, startPoint y: 51, endPoint x: 240, endPoint y: 80, distance: 29.2
click at [240, 80] on div at bounding box center [240, 107] width 11 height 155
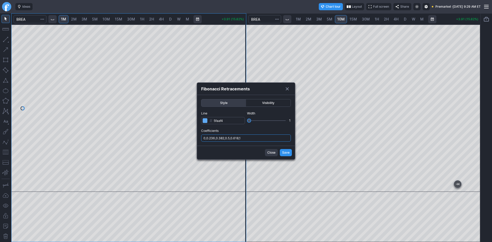
click at [259, 139] on input "0,0.236,0.382,0.5,0.618,1" at bounding box center [246, 138] width 90 height 7
type input "0,0.236,0.382,0.5,0.618,1,.786"
click at [284, 151] on span "Save" at bounding box center [285, 152] width 7 height 5
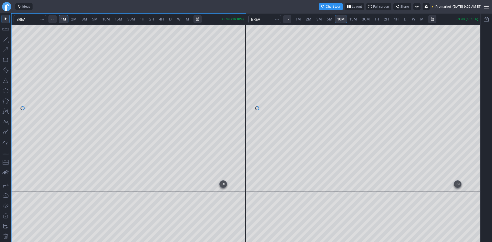
click at [235, 93] on div at bounding box center [129, 108] width 234 height 167
drag, startPoint x: 239, startPoint y: 97, endPoint x: 244, endPoint y: 76, distance: 21.3
click at [244, 76] on div at bounding box center [240, 107] width 11 height 155
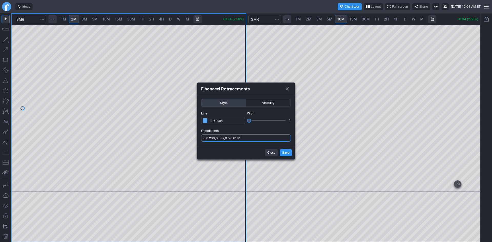
click at [257, 139] on input "0,0.236,0.382,0.5,0.618,1" at bounding box center [246, 138] width 90 height 7
type input "0,0.236,0.382,0.5,0.618,1,.786"
click at [286, 152] on span "Save" at bounding box center [285, 152] width 7 height 5
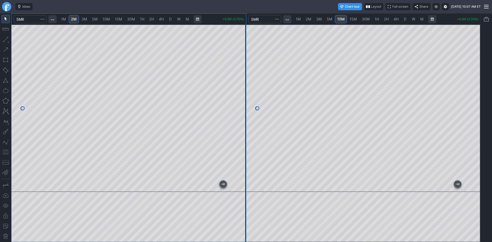
drag, startPoint x: 245, startPoint y: 122, endPoint x: 245, endPoint y: 103, distance: 18.5
click at [245, 103] on div at bounding box center [240, 107] width 11 height 155
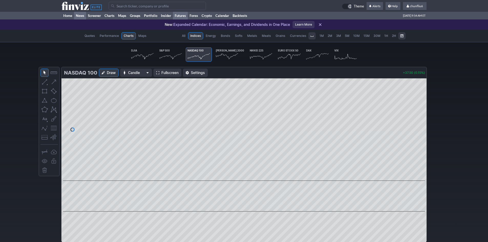
scroll to position [0, 32]
click at [69, 14] on link "Home" at bounding box center [67, 16] width 13 height 8
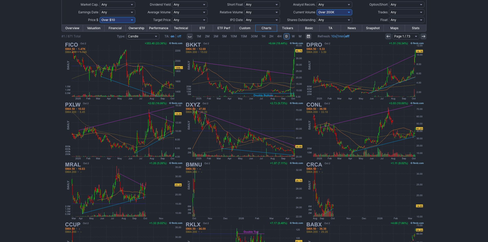
scroll to position [77, 0]
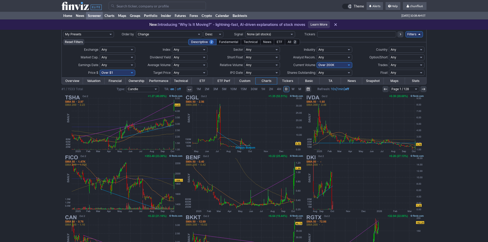
click at [123, 5] on input "Search" at bounding box center [157, 6] width 97 height 8
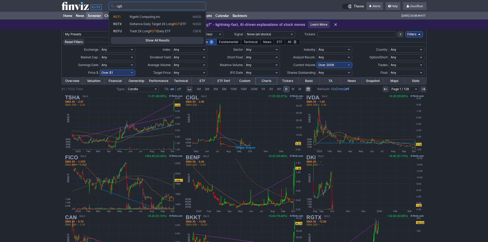
type input "rgti"
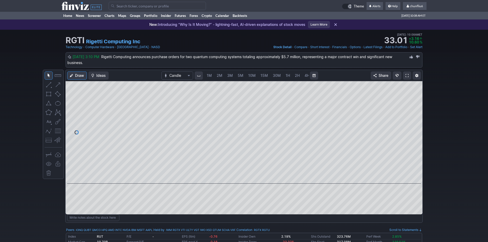
scroll to position [0, 28]
click at [408, 77] on span at bounding box center [407, 76] width 3 height 4
click at [119, 5] on input "Search" at bounding box center [157, 6] width 97 height 8
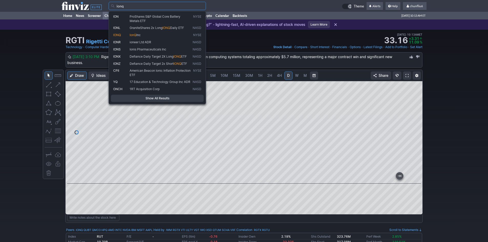
type input "ionq"
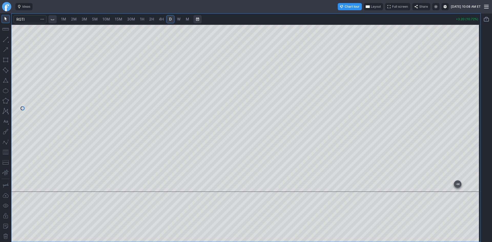
drag, startPoint x: 475, startPoint y: 54, endPoint x: 476, endPoint y: 87, distance: 32.8
click at [476, 86] on div at bounding box center [475, 107] width 11 height 155
click at [66, 20] on span "1M" at bounding box center [63, 19] width 5 height 4
click at [465, 94] on div at bounding box center [246, 108] width 469 height 167
click at [6, 152] on button "button" at bounding box center [6, 152] width 8 height 8
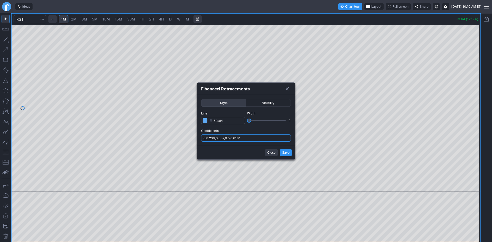
click at [254, 138] on input "0,0.236,0.382,0.5,0.618,1" at bounding box center [246, 138] width 90 height 7
type input "0,0.236,0.382,0.5,0.618,1,.786"
click at [288, 153] on span "Save" at bounding box center [285, 152] width 7 height 5
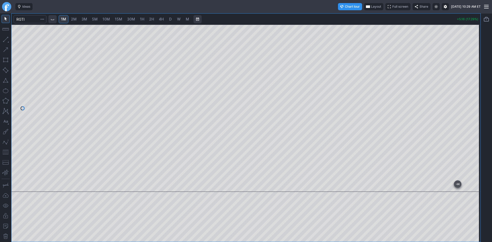
click at [469, 101] on div at bounding box center [246, 108] width 469 height 167
click at [371, 6] on span "Layout" at bounding box center [376, 6] width 10 height 5
click at [352, 18] on button "Layout" at bounding box center [350, 16] width 7 height 7
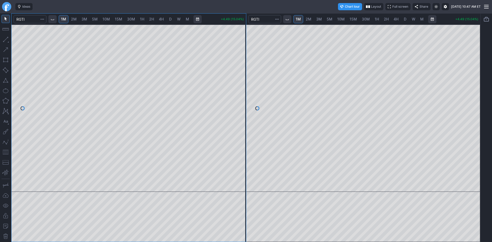
click at [342, 19] on span "10M" at bounding box center [340, 19] width 7 height 4
drag, startPoint x: 473, startPoint y: 49, endPoint x: 470, endPoint y: 73, distance: 24.5
click at [470, 73] on div at bounding box center [475, 107] width 11 height 155
click at [5, 153] on button "button" at bounding box center [6, 152] width 8 height 8
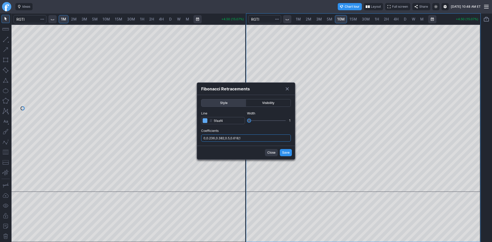
click at [253, 139] on input "0,0.236,0.382,0.5,0.618,1" at bounding box center [246, 138] width 90 height 7
type input "0,0.236,0.382,0.5,0.618,1,.786"
click at [288, 152] on span "Save" at bounding box center [285, 152] width 7 height 5
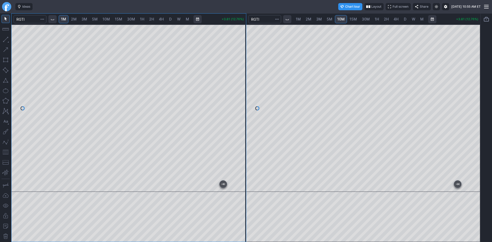
drag, startPoint x: 240, startPoint y: 58, endPoint x: 240, endPoint y: 77, distance: 19.2
click at [240, 77] on div at bounding box center [240, 107] width 11 height 155
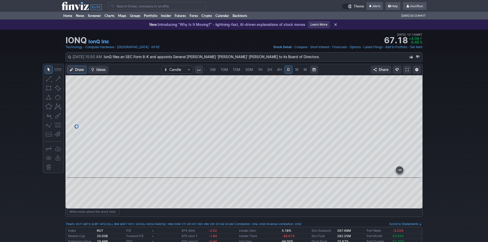
drag, startPoint x: 415, startPoint y: 100, endPoint x: 416, endPoint y: 116, distance: 15.7
click at [416, 116] on div at bounding box center [417, 125] width 11 height 90
click at [406, 69] on span at bounding box center [407, 70] width 3 height 4
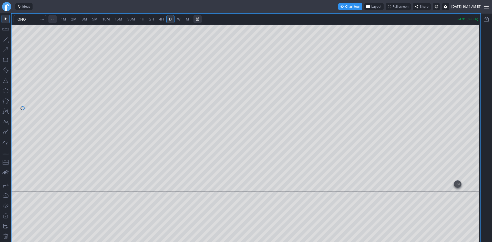
click at [65, 17] on span "1M" at bounding box center [63, 19] width 5 height 4
drag, startPoint x: 477, startPoint y: 56, endPoint x: 471, endPoint y: 107, distance: 52.1
click at [472, 107] on div at bounding box center [475, 107] width 11 height 155
click at [6, 152] on button "button" at bounding box center [6, 152] width 8 height 8
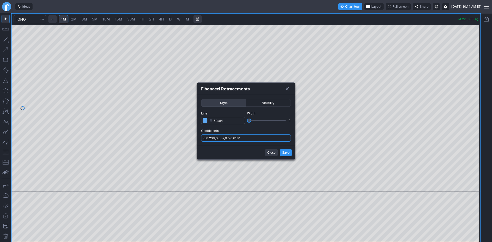
click at [256, 138] on input "0,0.236,0.382,0.5,0.618,1" at bounding box center [246, 138] width 90 height 7
type input "0,0.236,0.382,0.5,0.618,1,.786"
click at [287, 152] on span "Save" at bounding box center [285, 152] width 7 height 5
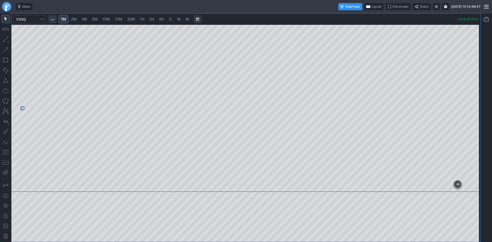
click at [371, 7] on span "Layout" at bounding box center [376, 6] width 10 height 5
click at [349, 17] on button "Layout" at bounding box center [350, 16] width 7 height 7
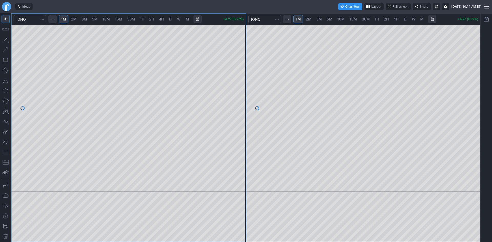
click at [341, 20] on span "10M" at bounding box center [340, 19] width 7 height 4
drag, startPoint x: 478, startPoint y: 66, endPoint x: 476, endPoint y: 104, distance: 37.4
click at [476, 104] on div at bounding box center [475, 107] width 11 height 155
click at [6, 151] on button "button" at bounding box center [6, 152] width 8 height 8
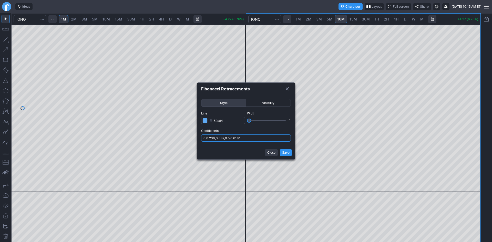
click at [252, 135] on input "0,0.236,0.382,0.5,0.618,1" at bounding box center [246, 138] width 90 height 7
type input "0,0.236,0.382,0.5,0.618,1,.786"
click at [285, 152] on span "Save" at bounding box center [285, 152] width 7 height 5
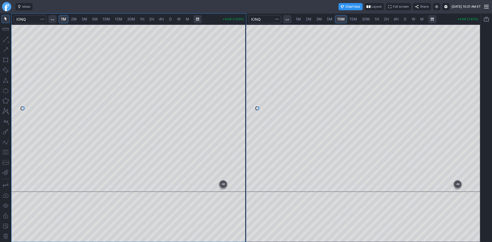
click at [354, 19] on span "15M" at bounding box center [352, 19] width 7 height 4
click at [402, 18] on link "D" at bounding box center [405, 19] width 8 height 8
drag, startPoint x: 476, startPoint y: 71, endPoint x: 472, endPoint y: 107, distance: 36.1
click at [475, 104] on div at bounding box center [475, 107] width 11 height 155
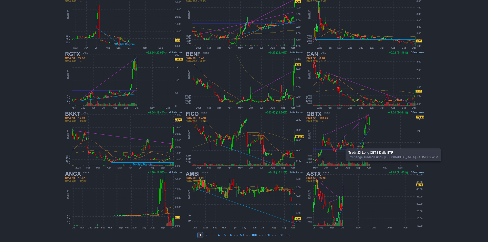
scroll to position [105, 0]
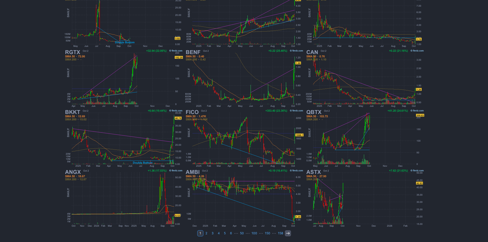
click at [288, 233] on icon at bounding box center [288, 233] width 4 height 4
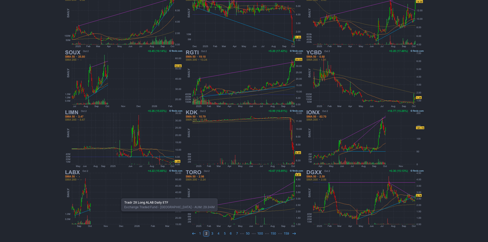
scroll to position [105, 0]
click at [292, 233] on icon at bounding box center [294, 233] width 4 height 4
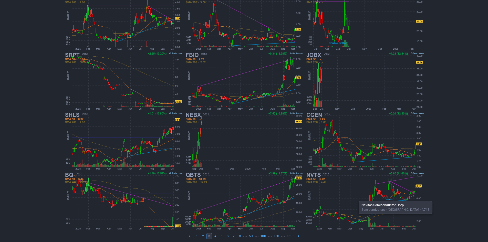
scroll to position [105, 0]
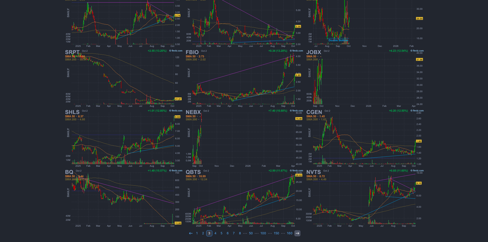
click at [296, 234] on icon at bounding box center [297, 233] width 4 height 4
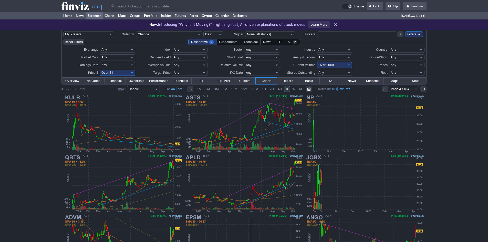
click at [386, 88] on icon at bounding box center [385, 89] width 4 height 4
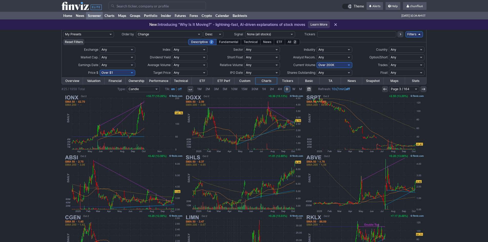
click at [386, 88] on icon at bounding box center [385, 89] width 4 height 4
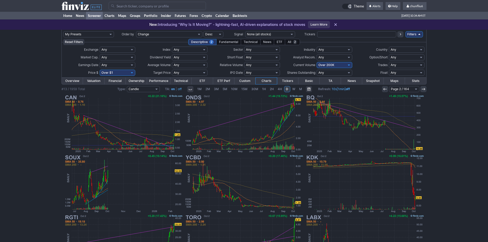
click at [386, 88] on icon at bounding box center [385, 89] width 4 height 4
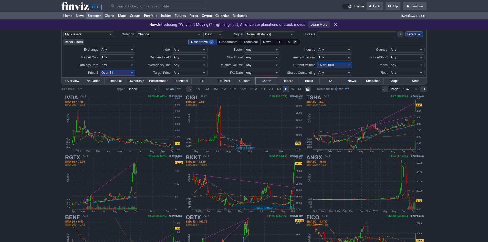
click at [456, 106] on div "My Presets -Save Screen -Edit Screens p: NP! Order by Ticker Tickers Input Filt…" at bounding box center [244, 189] width 488 height 318
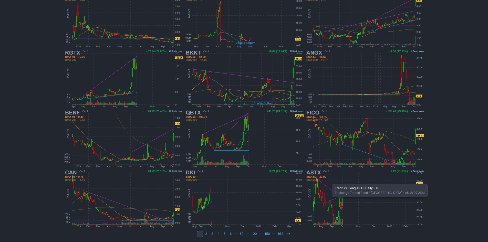
scroll to position [105, 0]
click at [286, 235] on icon at bounding box center [288, 233] width 4 height 4
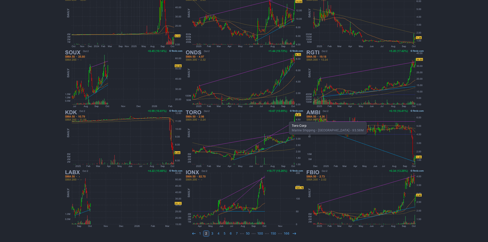
scroll to position [105, 0]
click at [293, 233] on use at bounding box center [294, 233] width 3 height 2
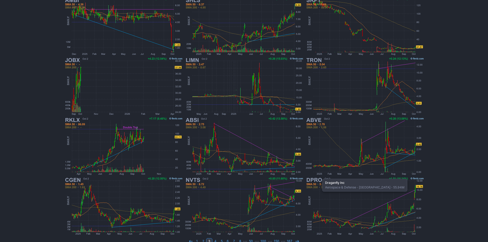
scroll to position [102, 0]
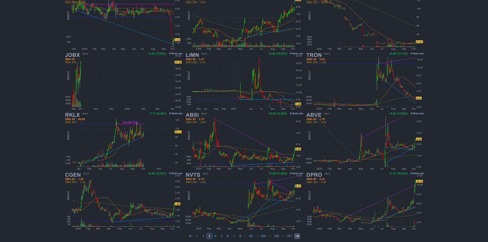
click at [296, 234] on icon at bounding box center [297, 236] width 4 height 4
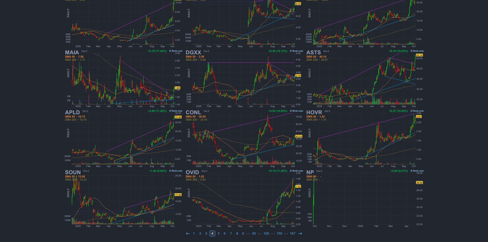
scroll to position [105, 0]
click at [298, 232] on icon at bounding box center [300, 233] width 4 height 4
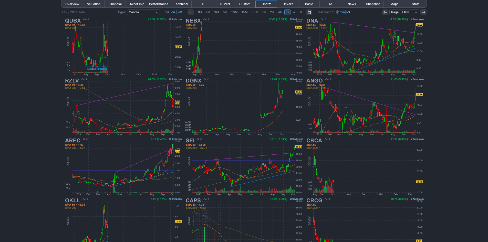
scroll to position [105, 0]
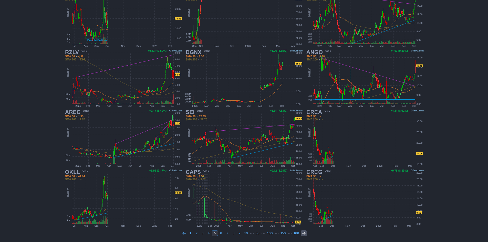
click at [301, 232] on link at bounding box center [304, 233] width 6 height 6
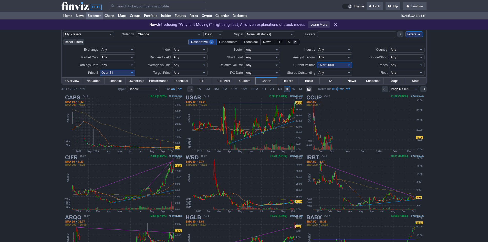
click at [127, 4] on input "Search" at bounding box center [157, 6] width 97 height 8
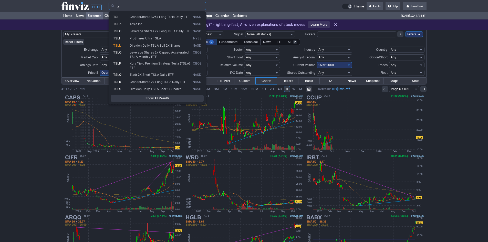
type input "tsll"
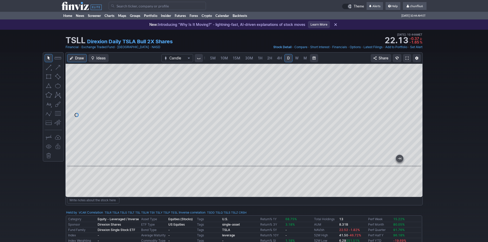
click at [407, 58] on span at bounding box center [407, 58] width 3 height 4
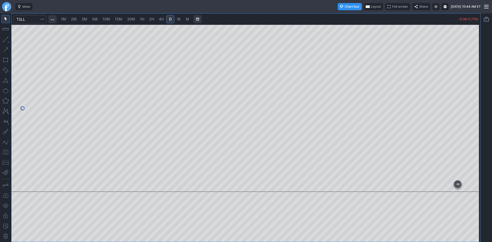
click at [65, 18] on span "1M" at bounding box center [63, 19] width 5 height 4
drag, startPoint x: 477, startPoint y: 92, endPoint x: 477, endPoint y: 116, distance: 23.8
click at [477, 116] on div at bounding box center [475, 107] width 11 height 155
click at [412, 110] on div at bounding box center [246, 108] width 469 height 167
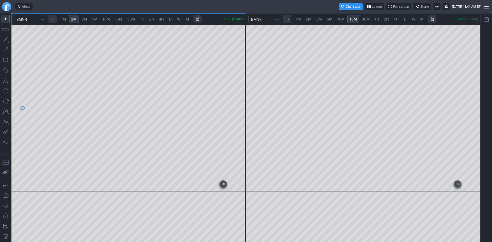
drag, startPoint x: 240, startPoint y: 44, endPoint x: 241, endPoint y: 72, distance: 27.7
click at [241, 72] on div at bounding box center [240, 107] width 11 height 155
drag, startPoint x: 240, startPoint y: 56, endPoint x: 246, endPoint y: 62, distance: 8.9
click at [246, 62] on div at bounding box center [240, 107] width 11 height 155
drag, startPoint x: 242, startPoint y: 62, endPoint x: 243, endPoint y: 70, distance: 8.2
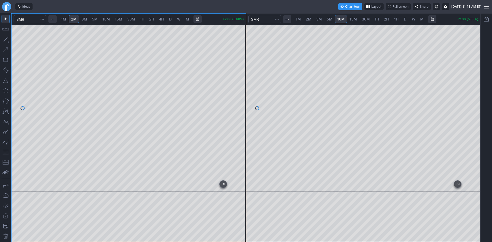
click at [243, 70] on div at bounding box center [240, 107] width 11 height 155
drag, startPoint x: 244, startPoint y: 70, endPoint x: 238, endPoint y: 80, distance: 11.6
click at [243, 79] on div at bounding box center [240, 107] width 11 height 155
